Goal: Information Seeking & Learning: Understand process/instructions

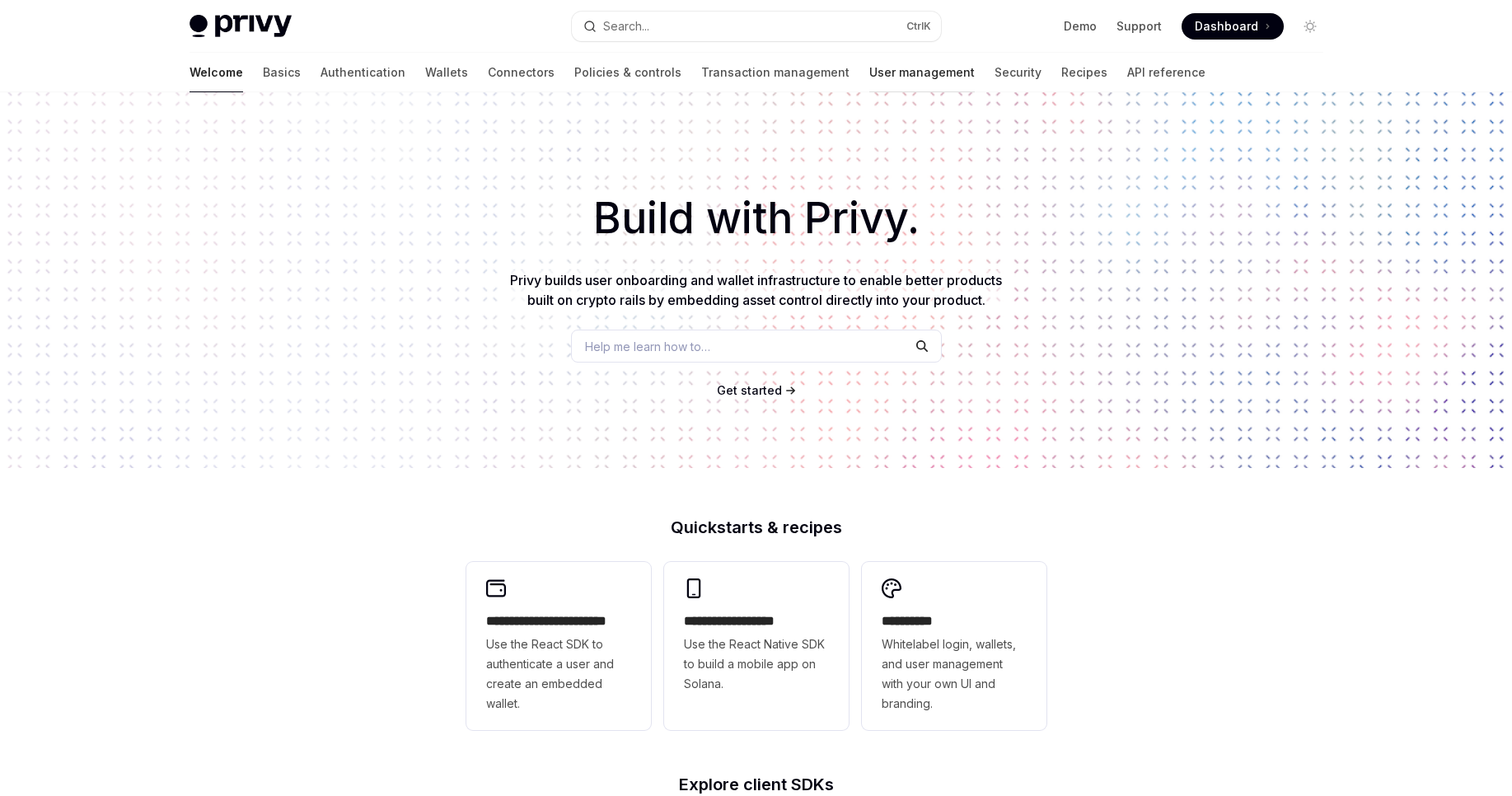
click at [870, 64] on link "User management" at bounding box center [923, 72] width 106 height 40
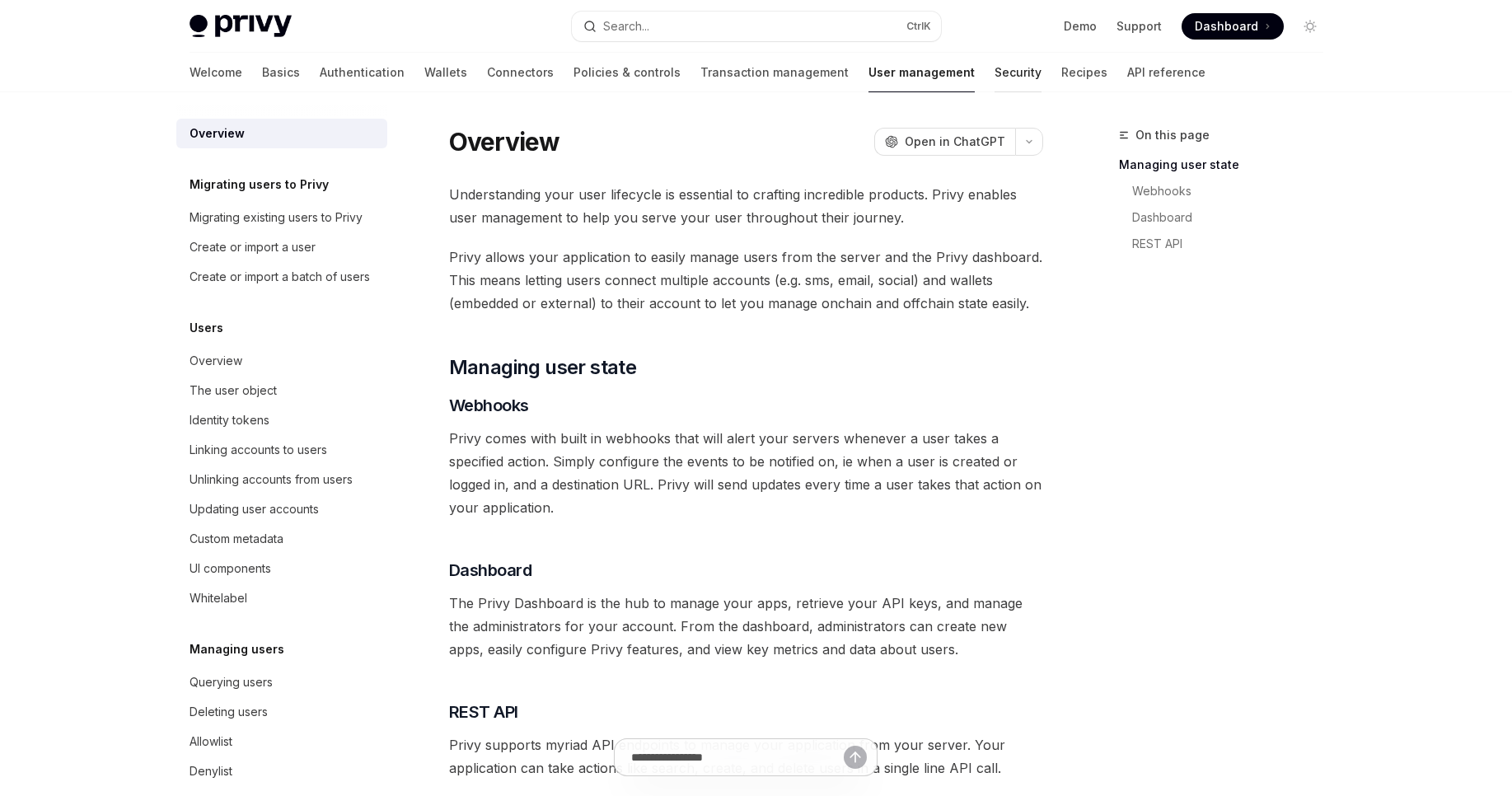
click at [994, 75] on link "Security" at bounding box center [1017, 72] width 47 height 40
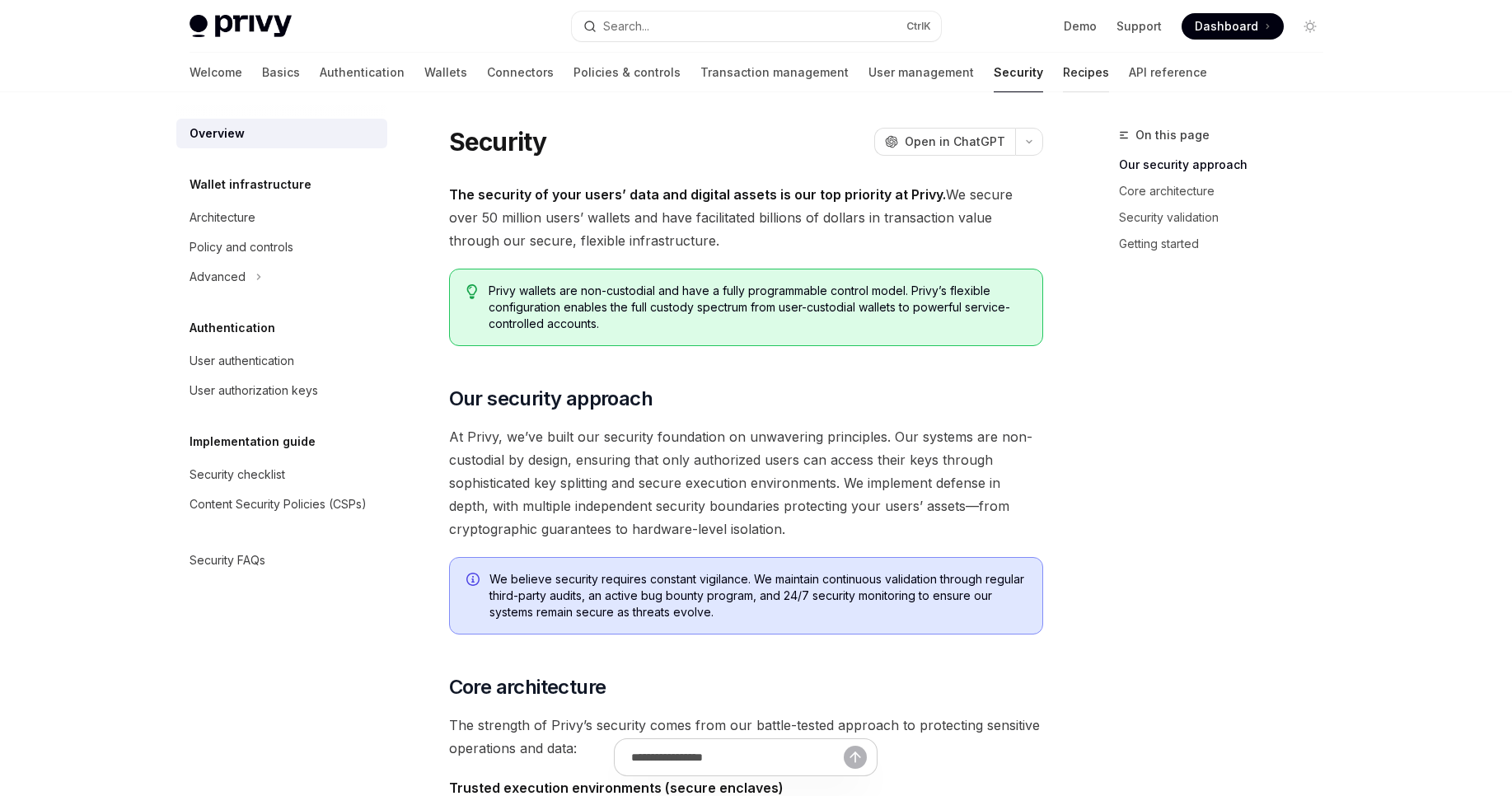
click at [1063, 72] on link "Recipes" at bounding box center [1086, 72] width 46 height 40
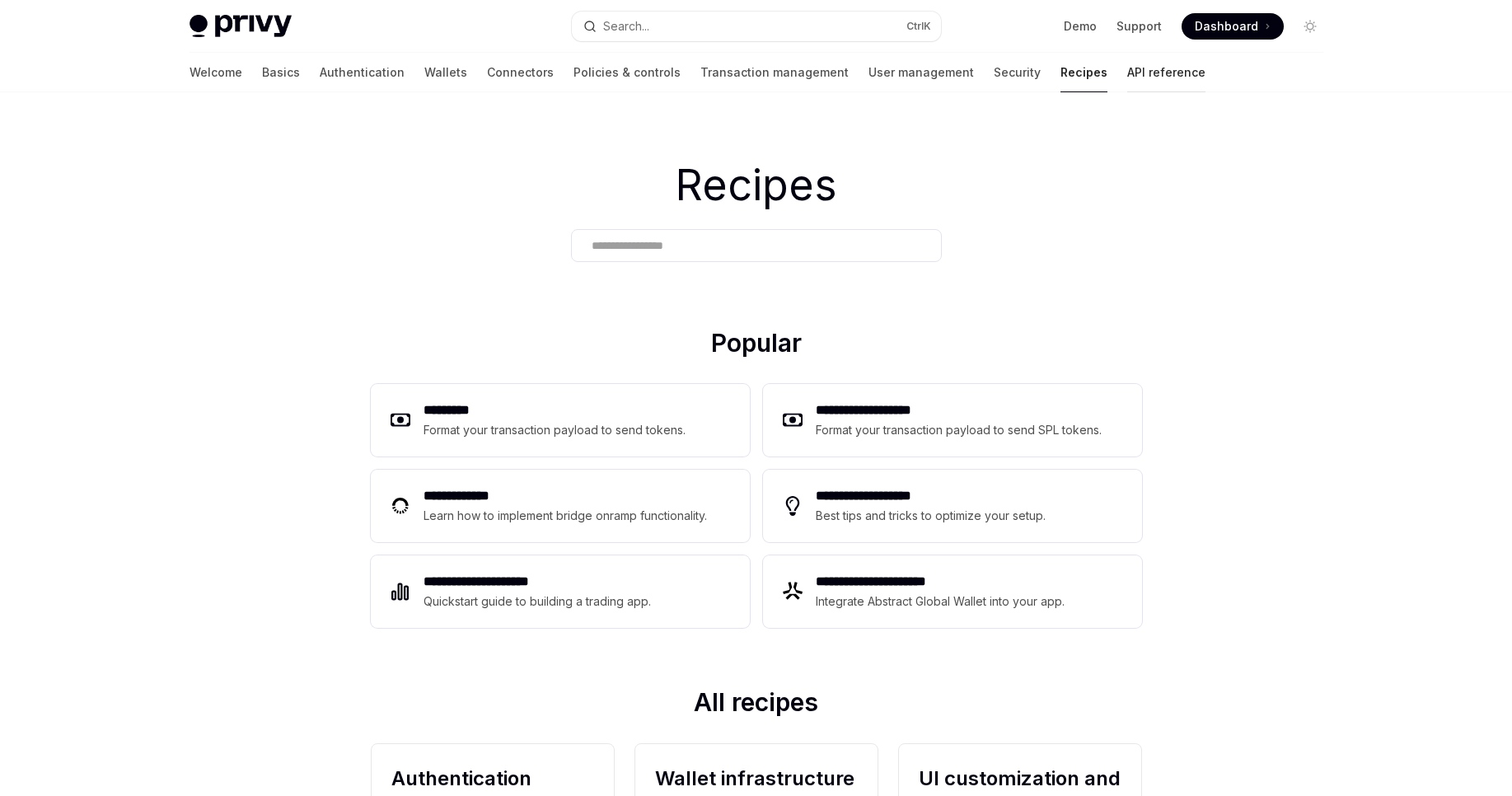
click at [1127, 73] on link "API reference" at bounding box center [1166, 72] width 78 height 40
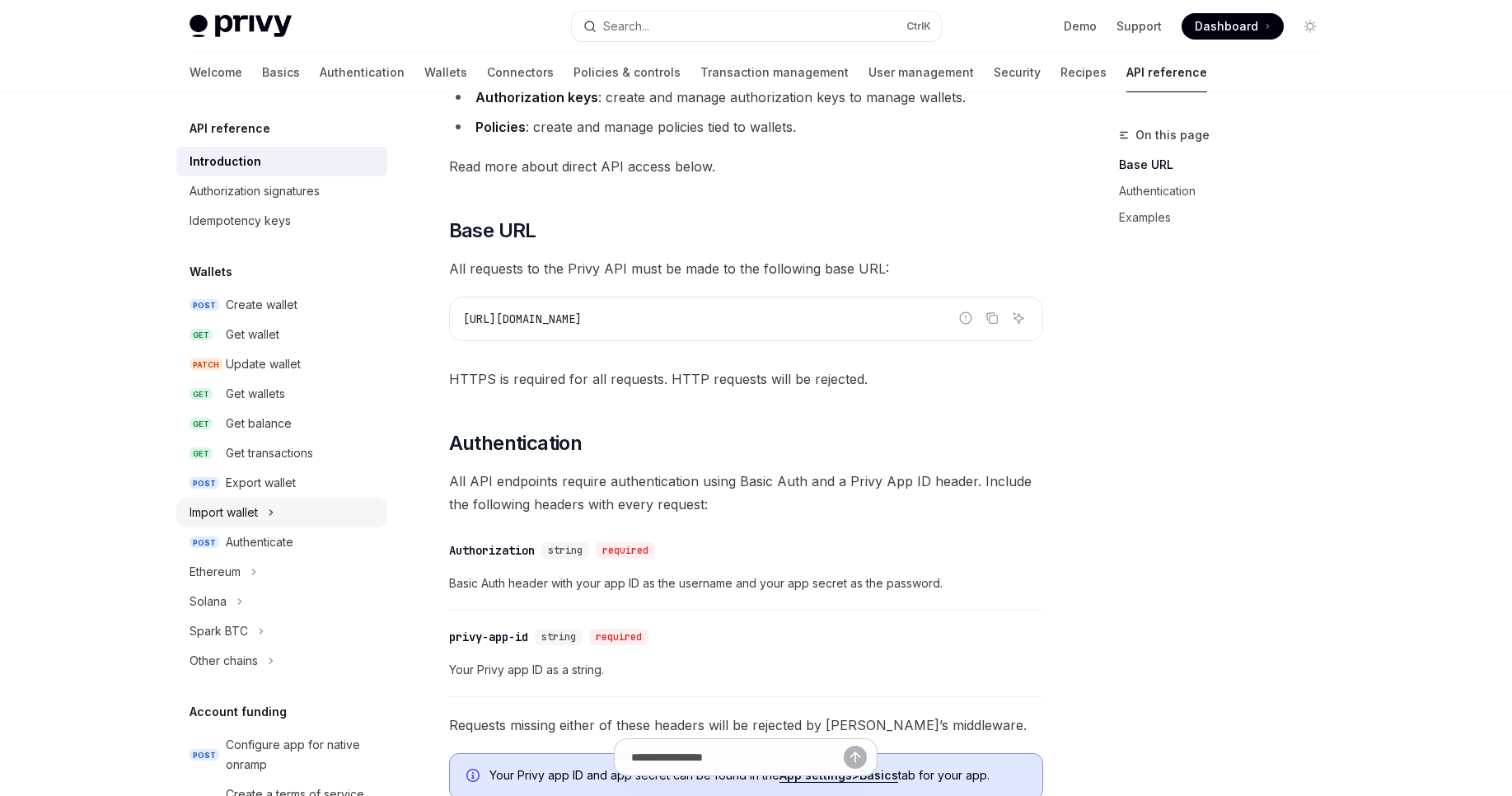
click at [269, 500] on button "Import wallet" at bounding box center [281, 512] width 211 height 30
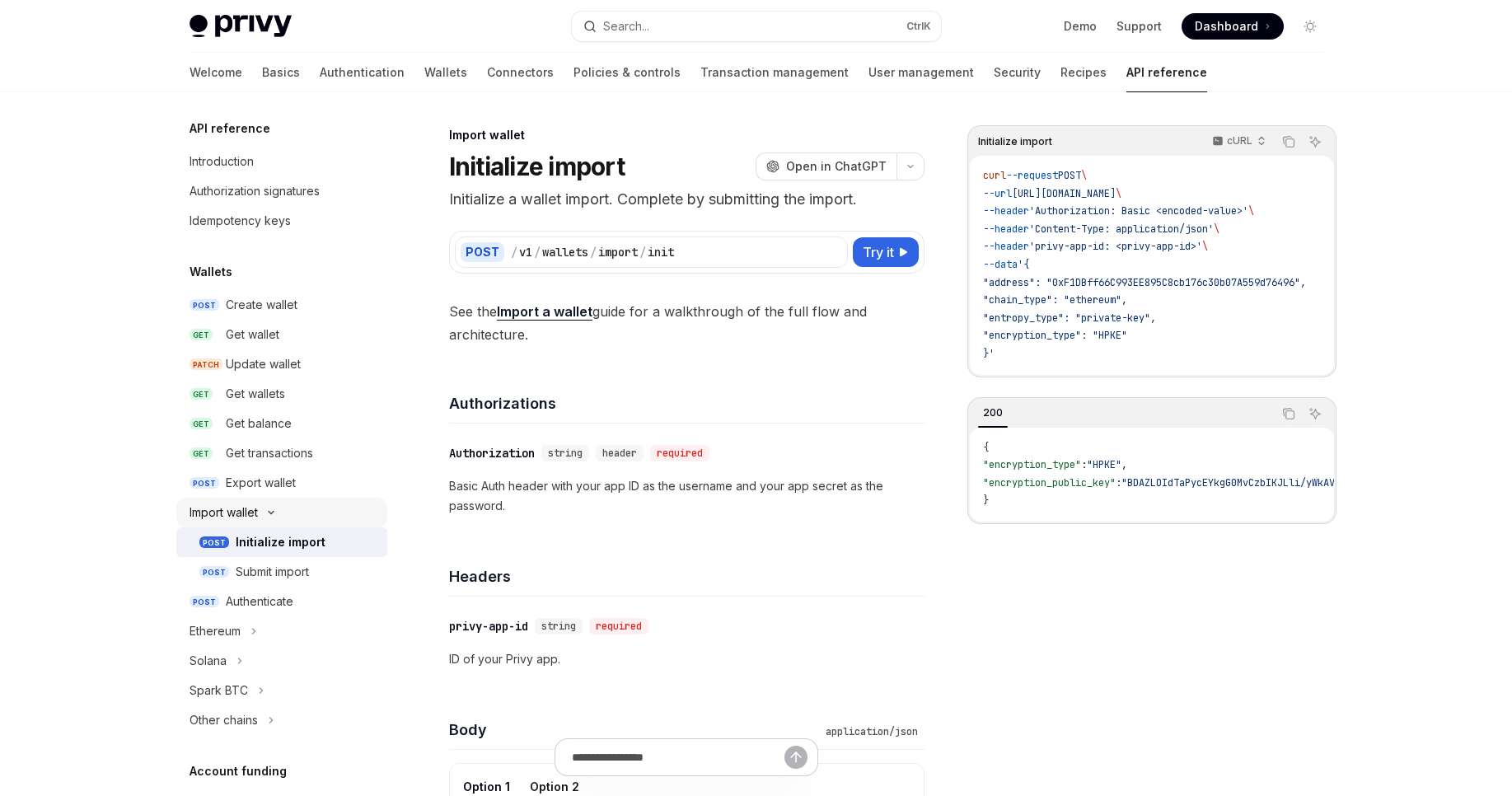
click at [269, 500] on button "Import wallet" at bounding box center [281, 512] width 211 height 30
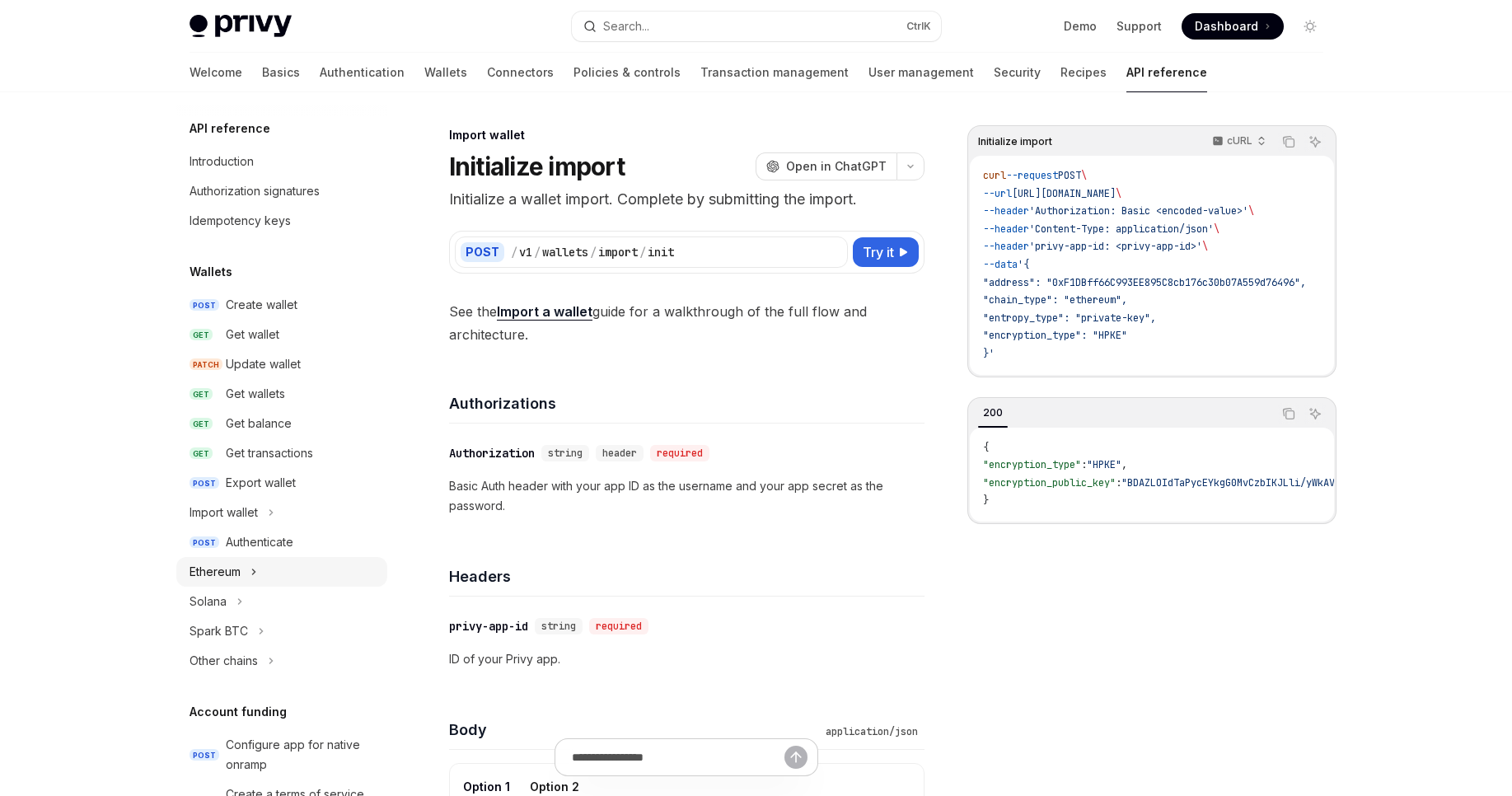
click at [256, 578] on icon "Toggle Ethereum section" at bounding box center [253, 571] width 6 height 19
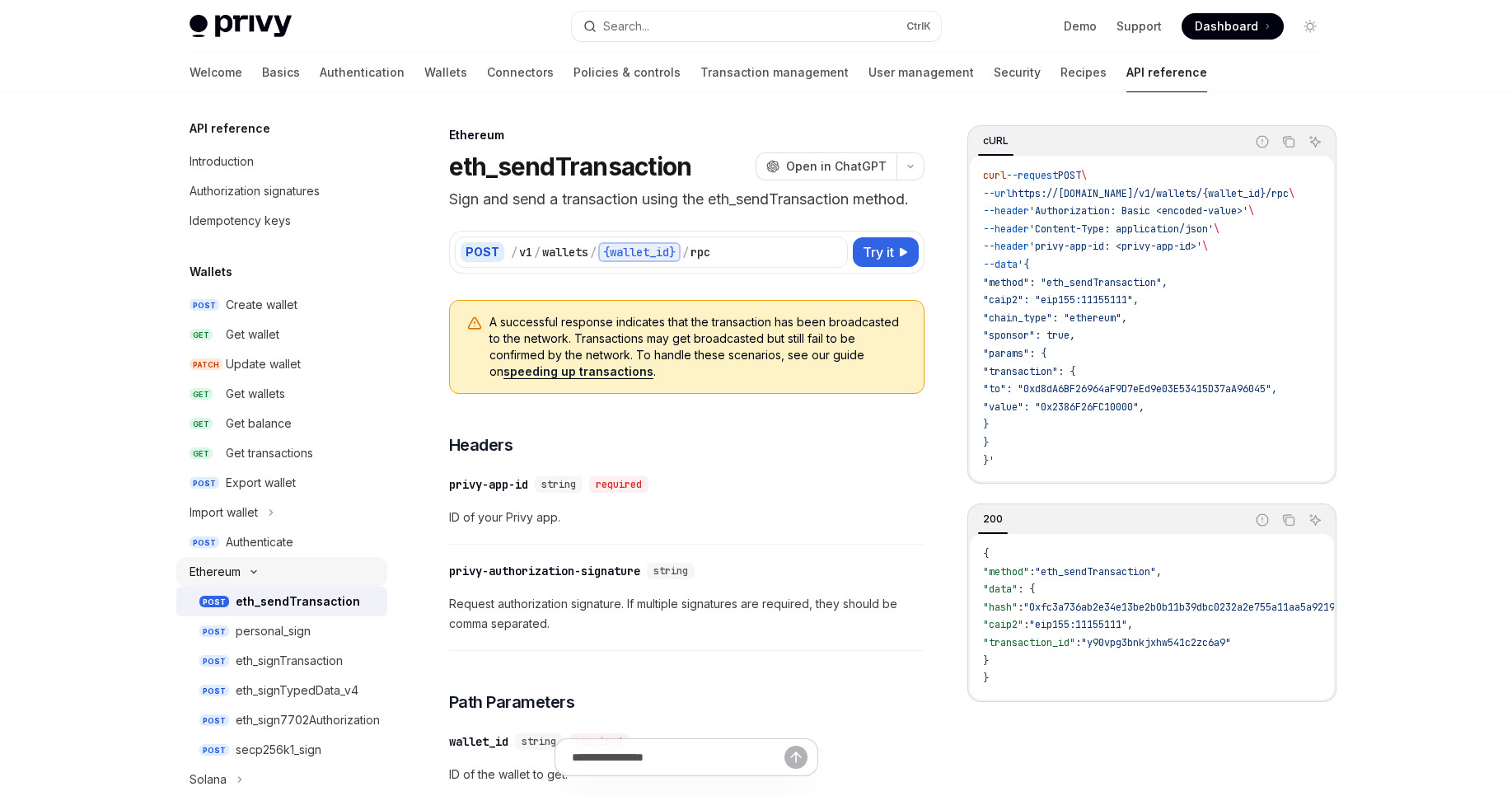
scroll to position [99, 0]
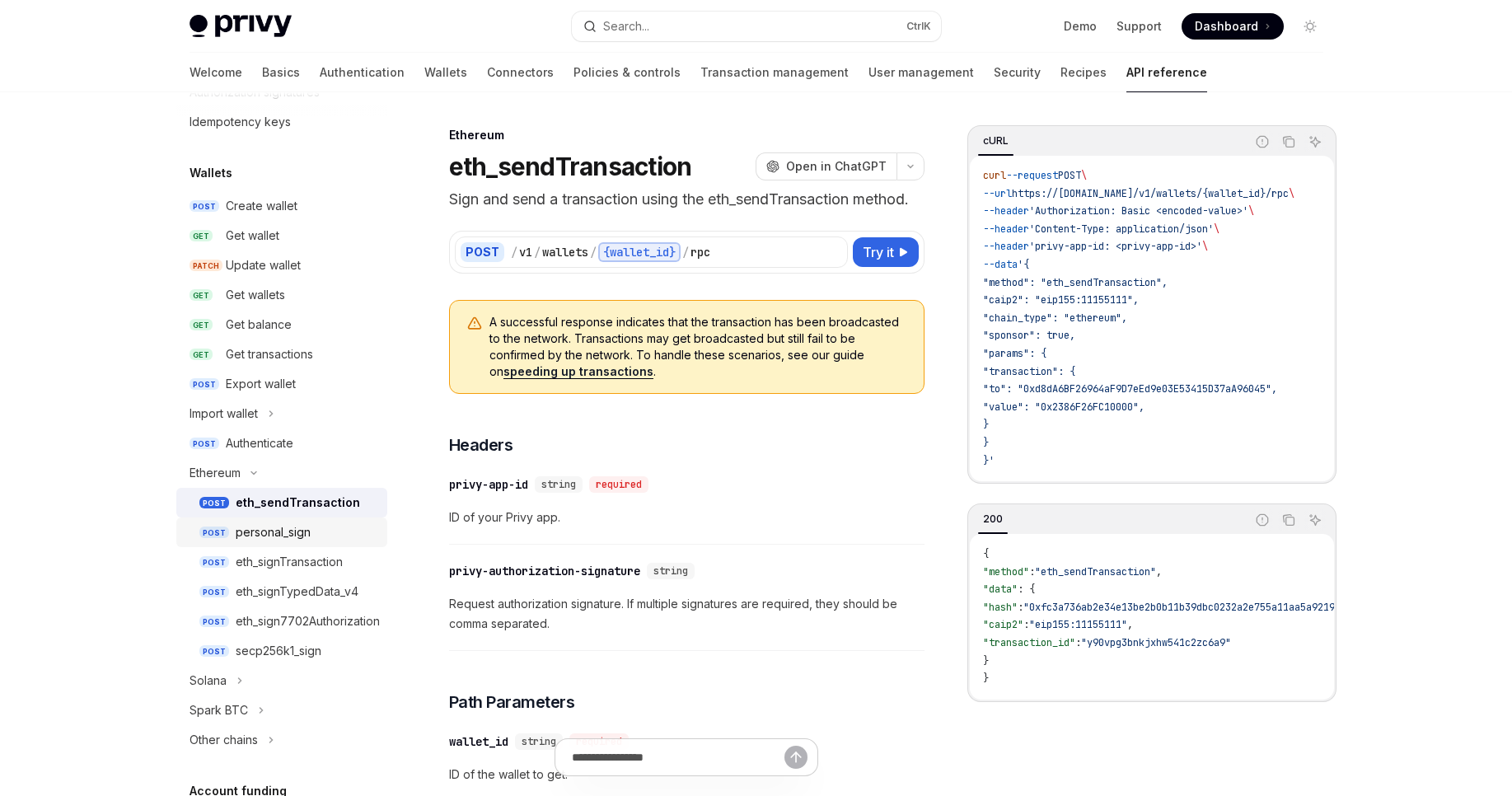
click at [280, 533] on div "personal_sign" at bounding box center [273, 532] width 75 height 19
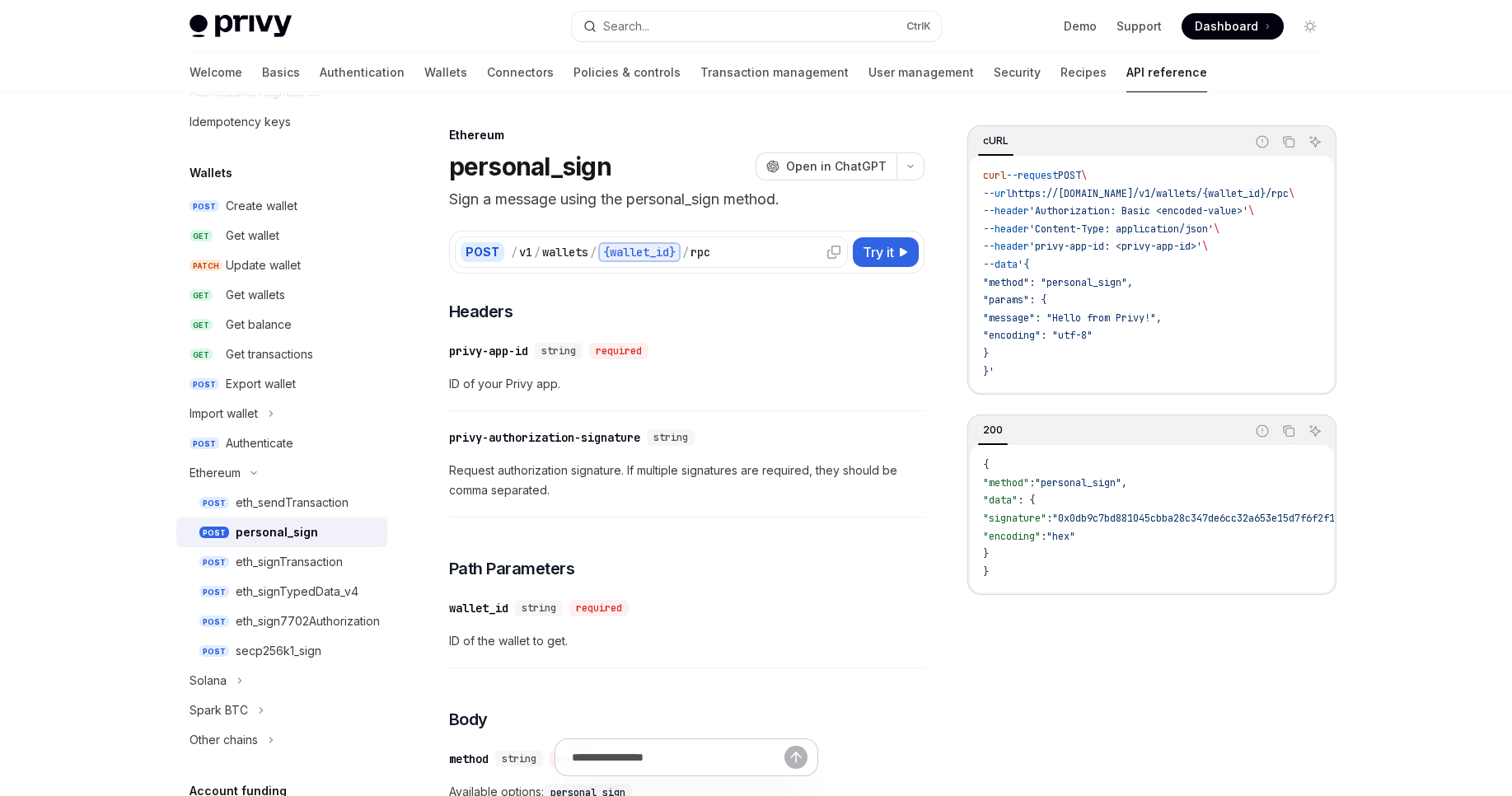
click at [710, 249] on div "rpc" at bounding box center [700, 252] width 19 height 17
click at [821, 252] on div at bounding box center [834, 251] width 26 height 26
click at [828, 253] on icon at bounding box center [834, 252] width 13 height 13
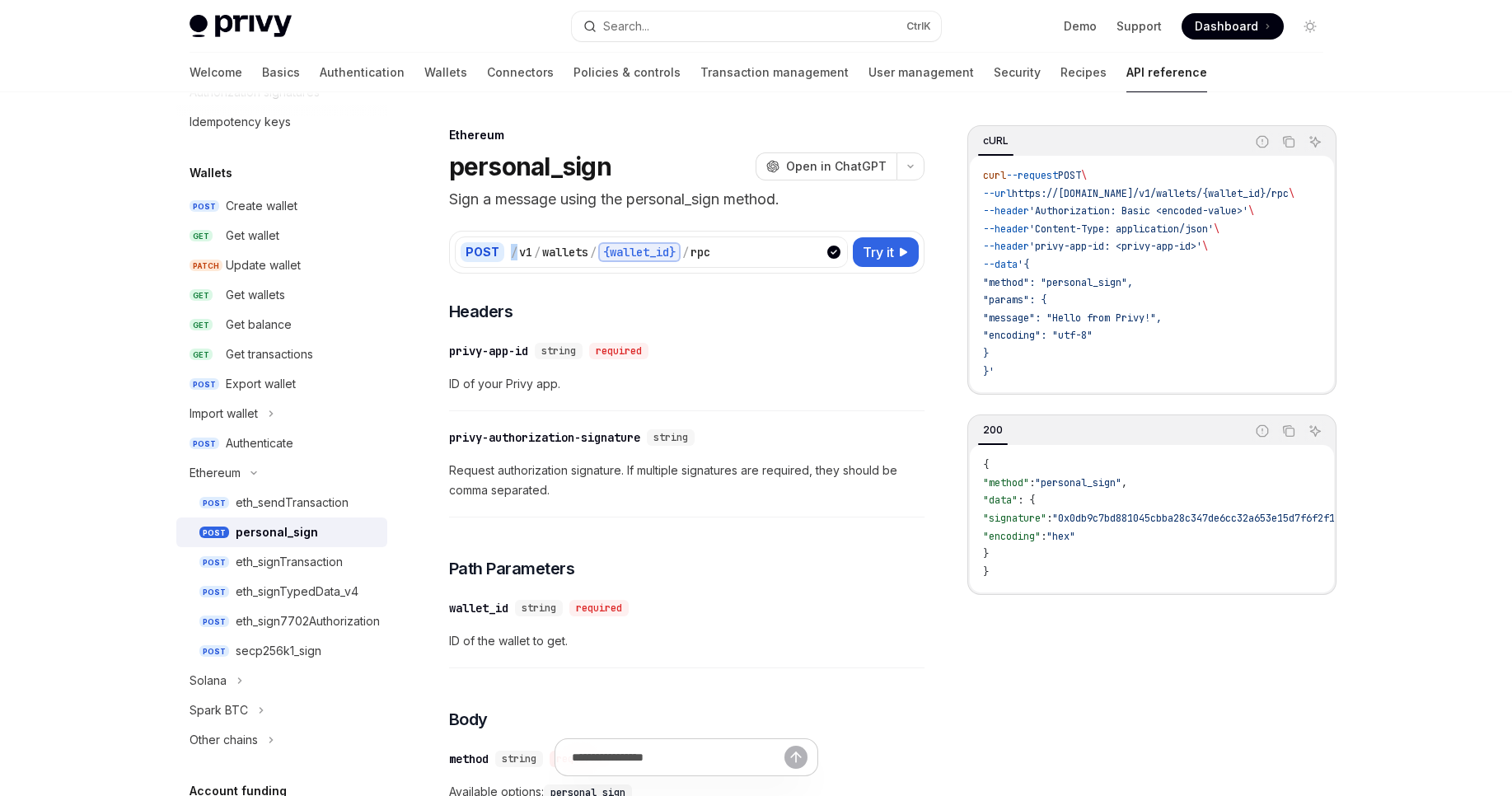
click at [828, 253] on icon at bounding box center [834, 252] width 13 height 13
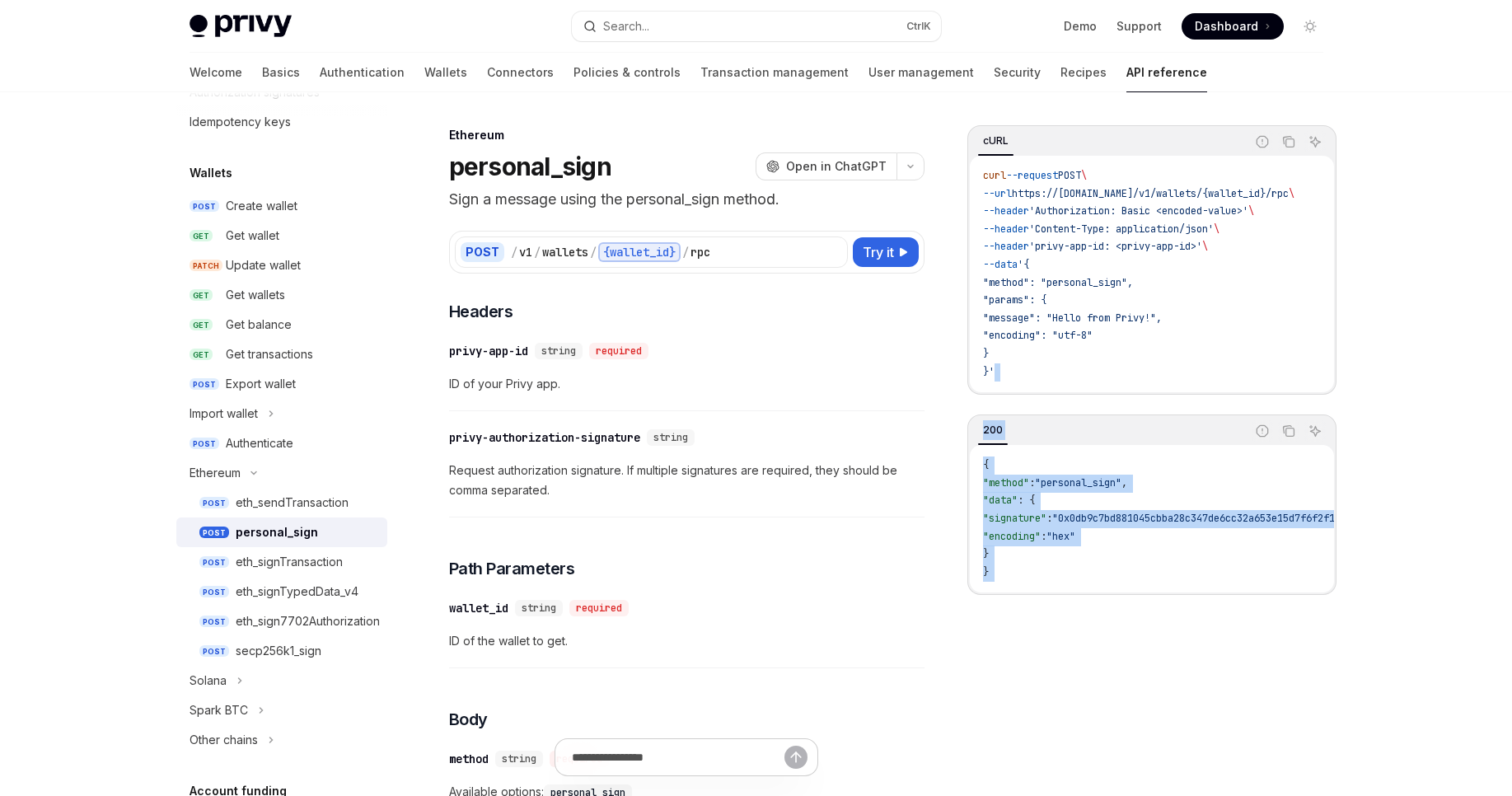
drag, startPoint x: 452, startPoint y: 116, endPoint x: 1185, endPoint y: 378, distance: 778.4
click at [1142, 369] on code "curl --request POST \ --url https://[DOMAIN_NAME]/v1/wallets/{wallet_id}/rpc \ …" at bounding box center [1158, 274] width 351 height 213
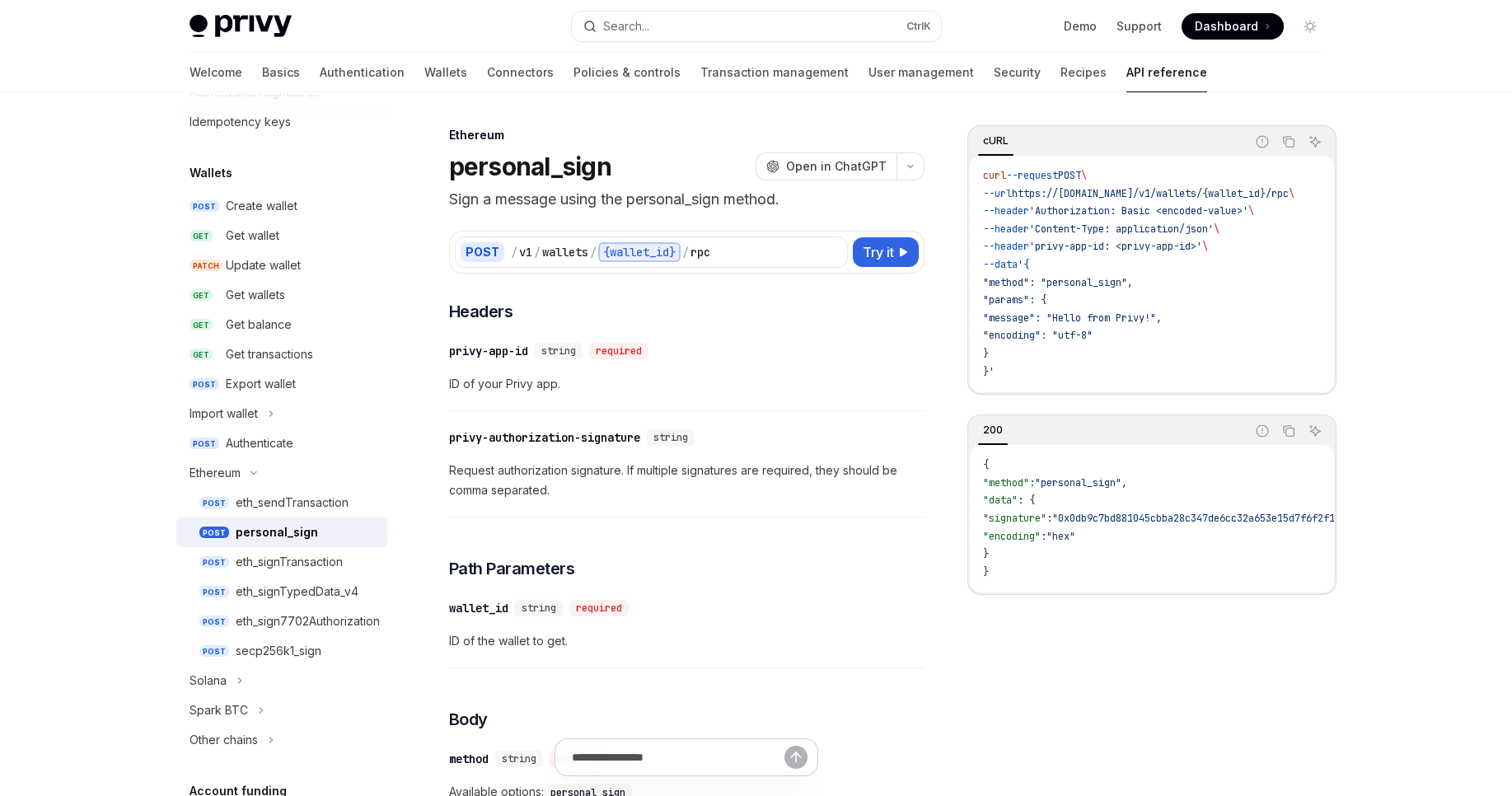
drag, startPoint x: 457, startPoint y: 114, endPoint x: 451, endPoint y: 138, distance: 24.7
drag, startPoint x: 455, startPoint y: 165, endPoint x: 1041, endPoint y: 215, distance: 588.1
click at [1152, 282] on code "curl --request POST \ --url https://[DOMAIN_NAME]/v1/wallets/{wallet_id}/rpc \ …" at bounding box center [1158, 274] width 351 height 213
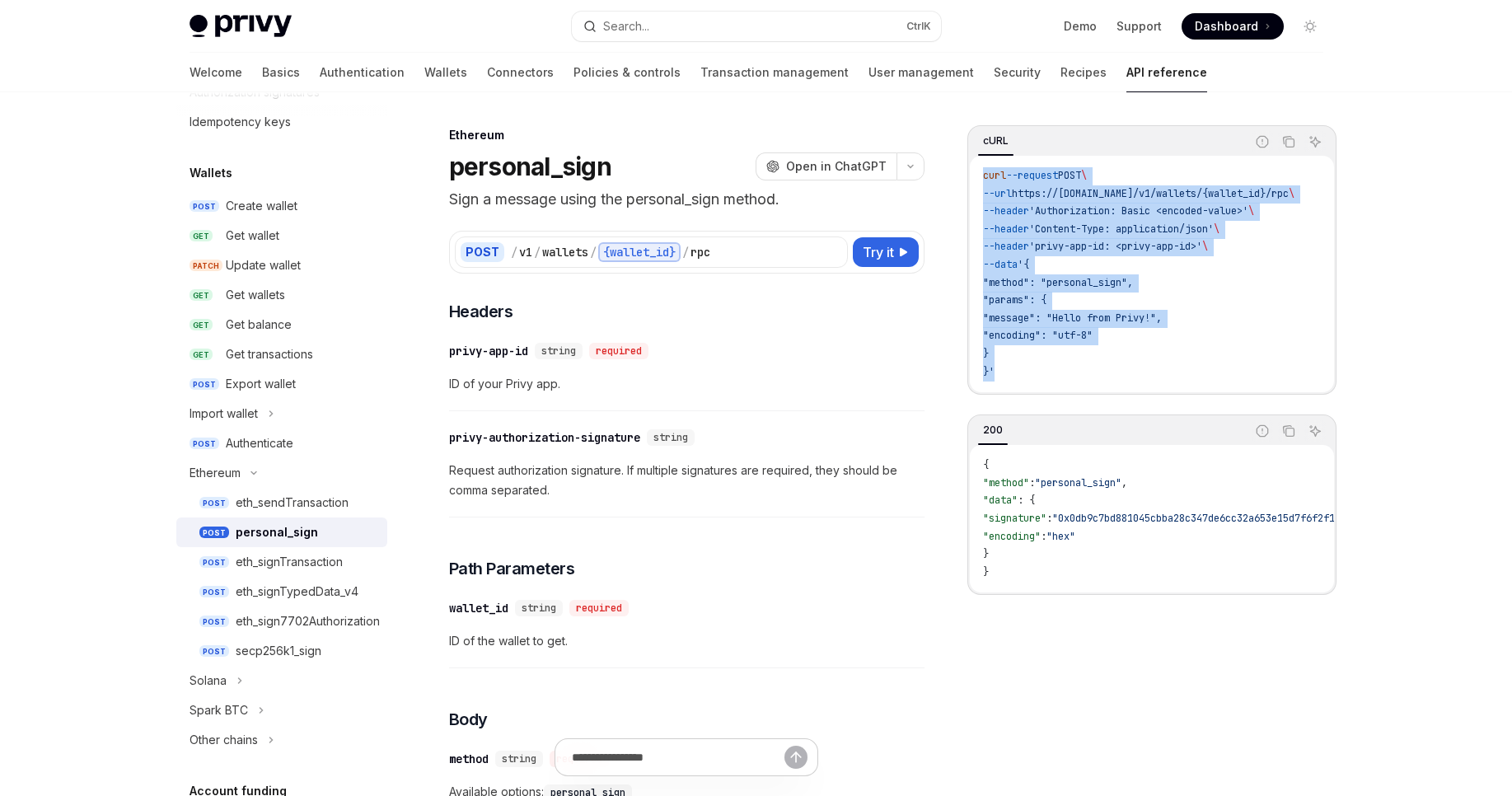
drag, startPoint x: 1013, startPoint y: 378, endPoint x: 965, endPoint y: 173, distance: 210.5
copy code "curl --request POST \ --url https://[DOMAIN_NAME]/v1/wallets/{wallet_id}/rpc \ …"
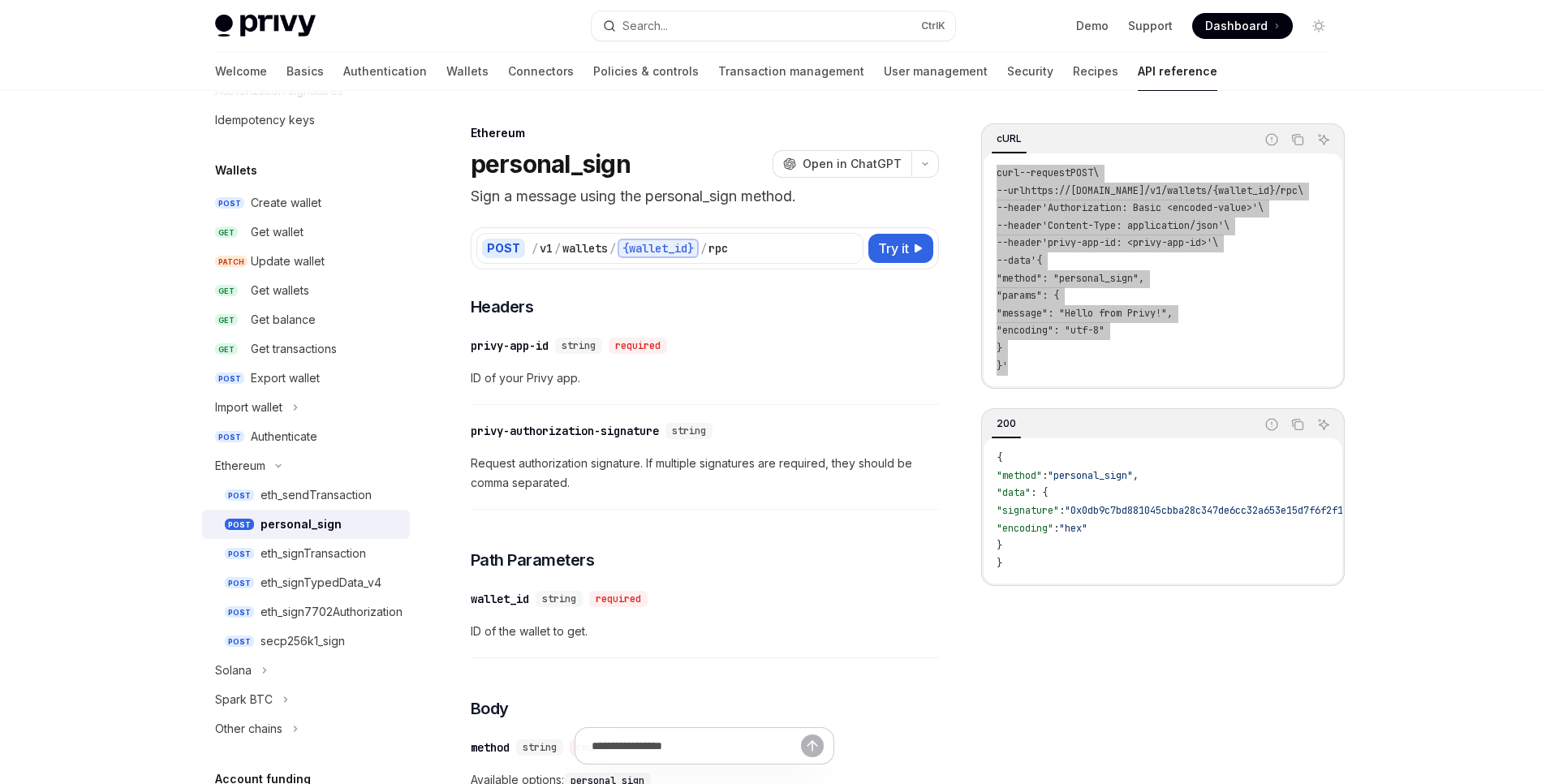
type textarea "*"
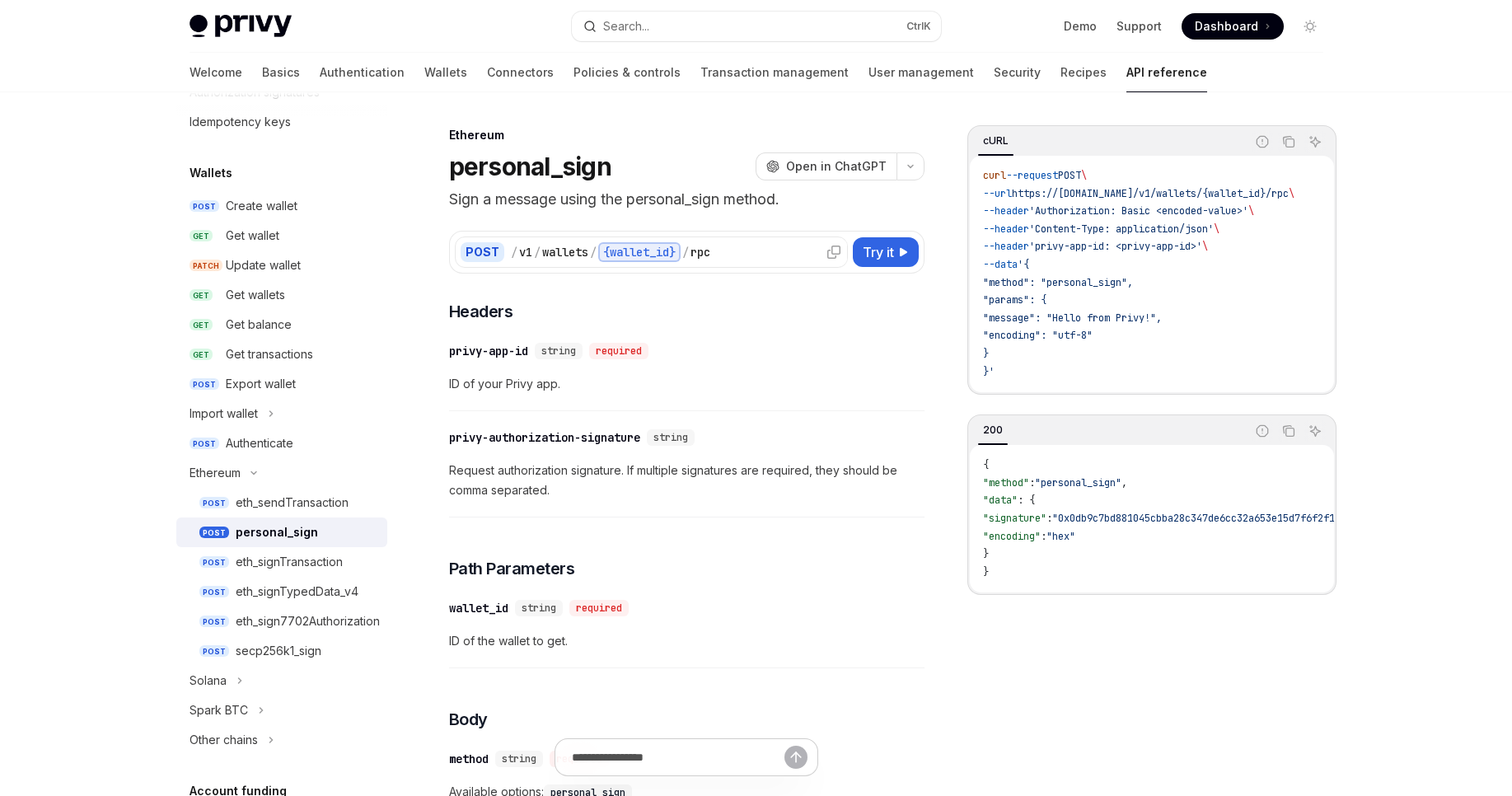
click at [649, 257] on div "{wallet_id}" at bounding box center [639, 251] width 83 height 19
click at [653, 250] on div "{wallet_id}" at bounding box center [639, 251] width 83 height 19
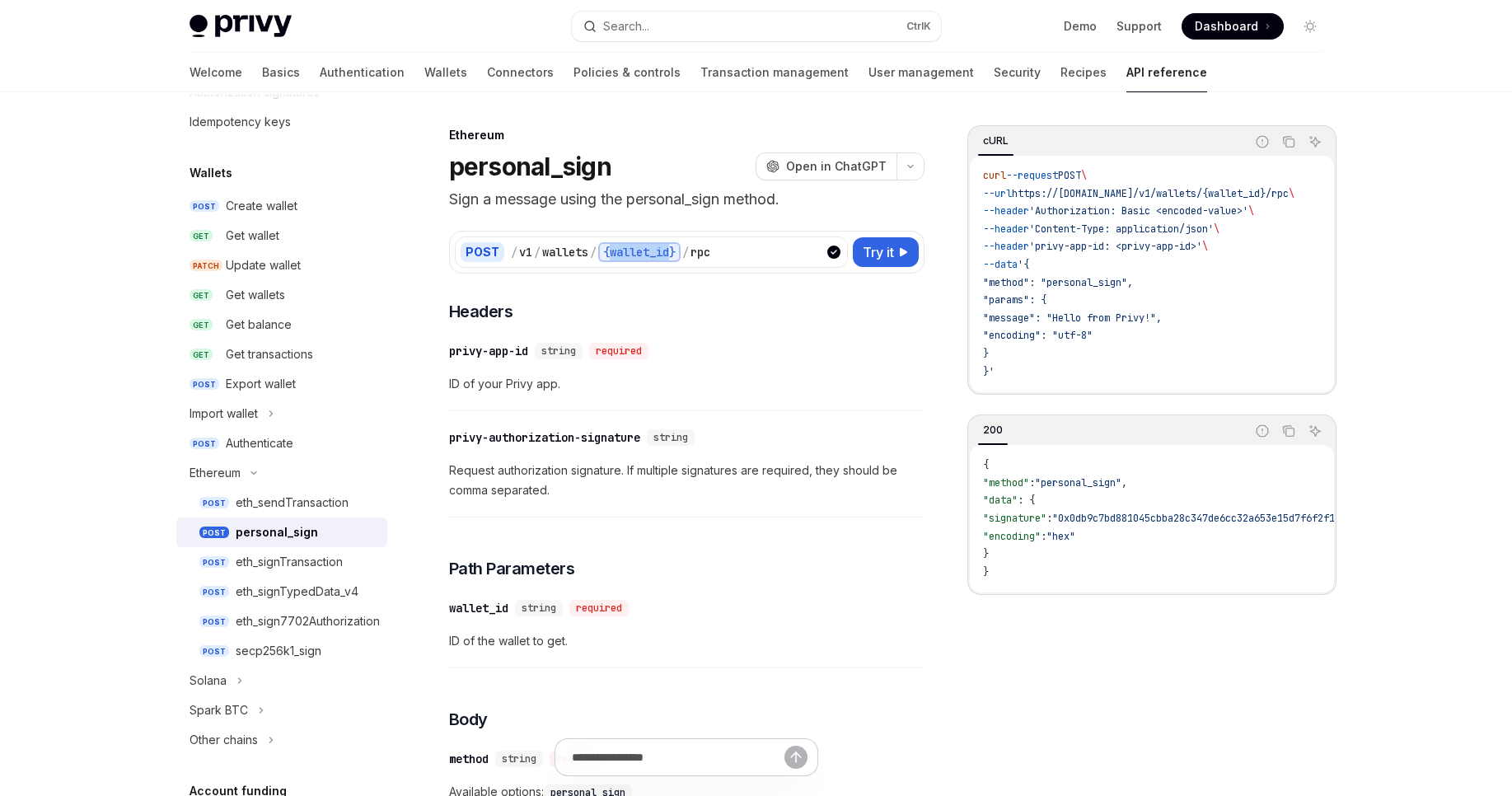
click at [653, 250] on div "{wallet_id}" at bounding box center [639, 251] width 83 height 19
click at [669, 250] on div "{wallet_id}" at bounding box center [639, 251] width 83 height 19
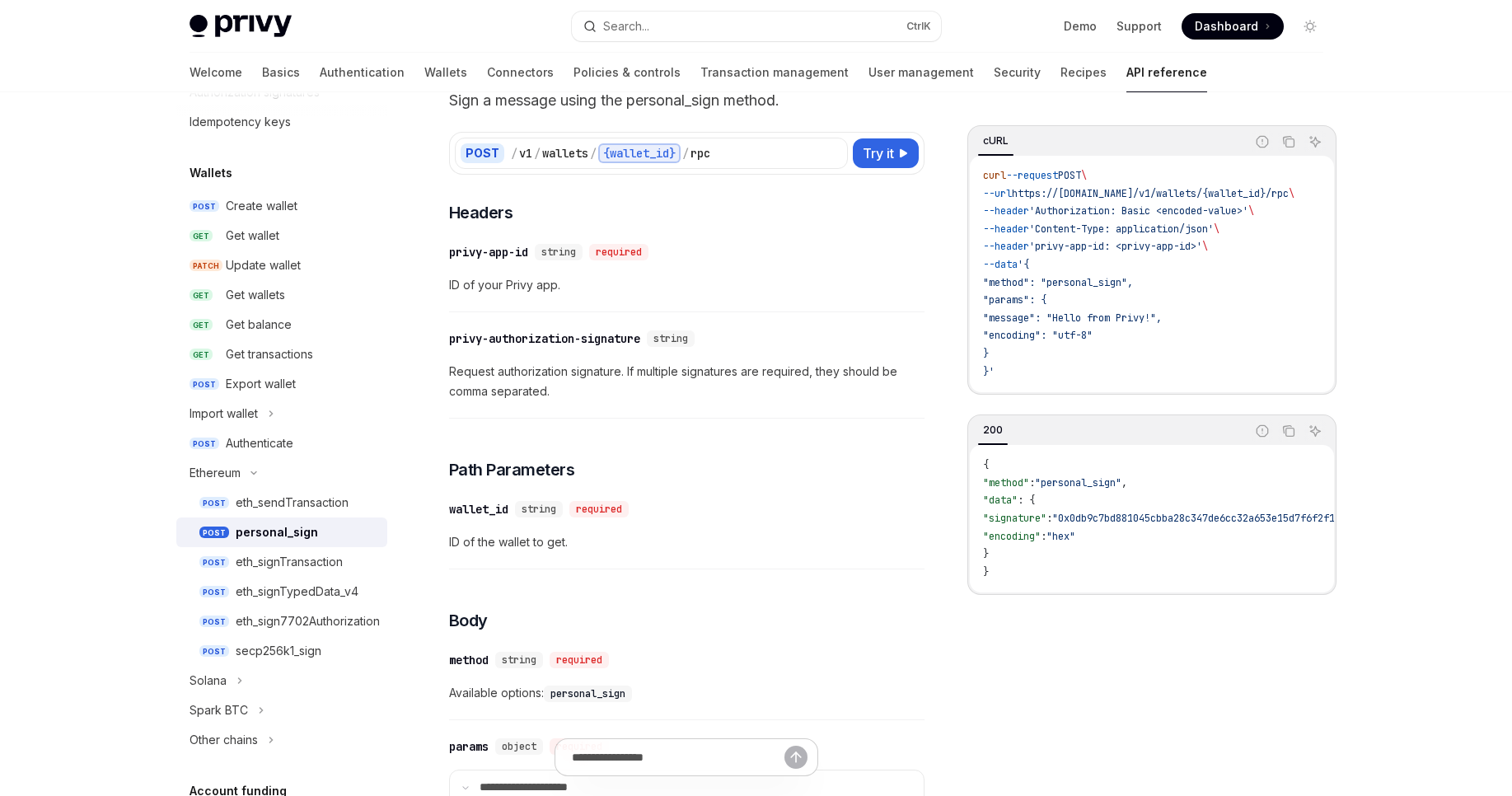
click at [531, 539] on span "ID of the wallet to get." at bounding box center [687, 541] width 475 height 19
drag, startPoint x: 496, startPoint y: 479, endPoint x: 578, endPoint y: 539, distance: 101.6
click at [578, 539] on div "**********" at bounding box center [687, 788] width 475 height 1173
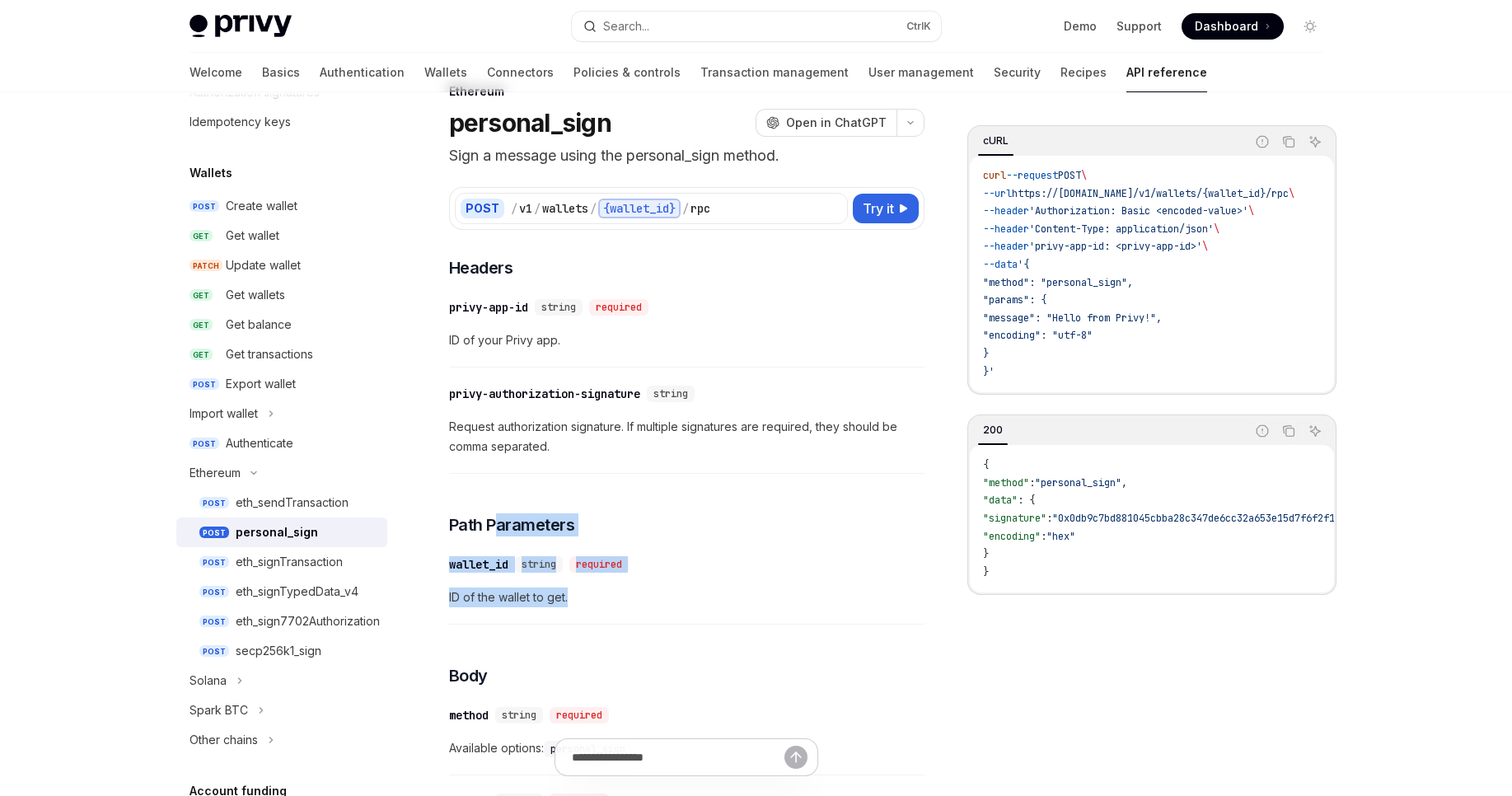
scroll to position [0, 0]
